Goal: Information Seeking & Learning: Learn about a topic

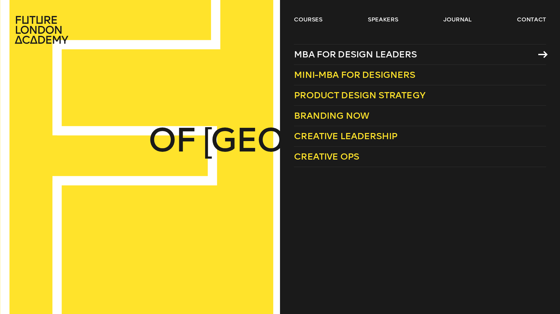
click at [334, 55] on span "MBA for Design Leaders" at bounding box center [355, 54] width 123 height 11
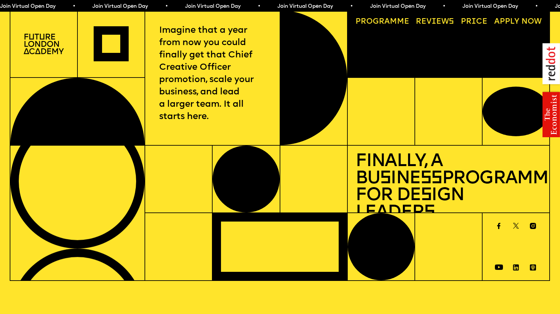
click at [58, 42] on img at bounding box center [44, 44] width 40 height 20
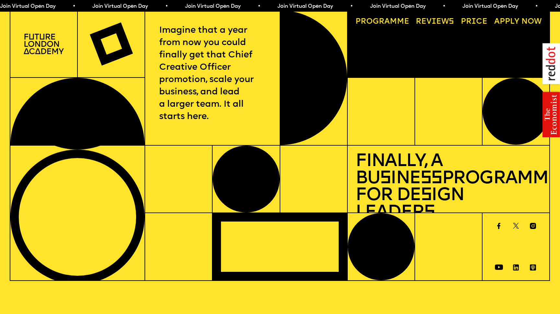
click at [45, 43] on img at bounding box center [44, 44] width 40 height 20
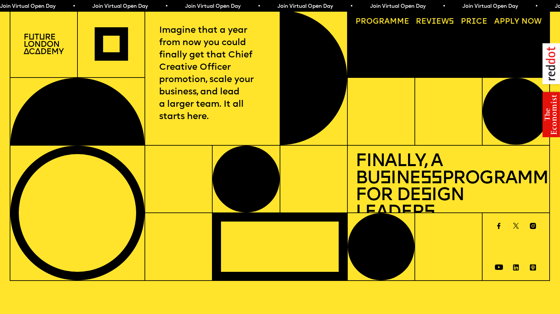
click at [40, 45] on img at bounding box center [44, 44] width 40 height 20
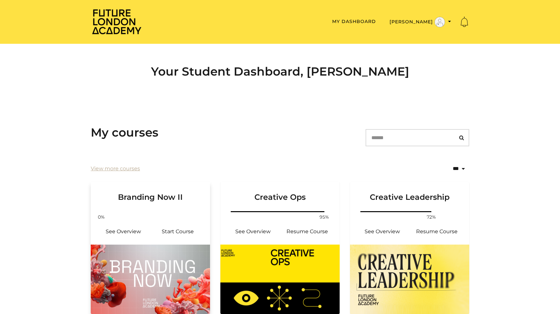
click at [151, 270] on img at bounding box center [150, 278] width 119 height 69
